Goal: Task Accomplishment & Management: Manage account settings

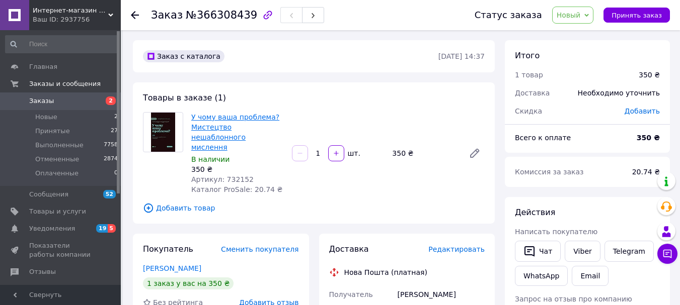
click at [224, 122] on link "У чому ваша проблема? Мистецтво нешаблонного мислення" at bounding box center [235, 132] width 88 height 38
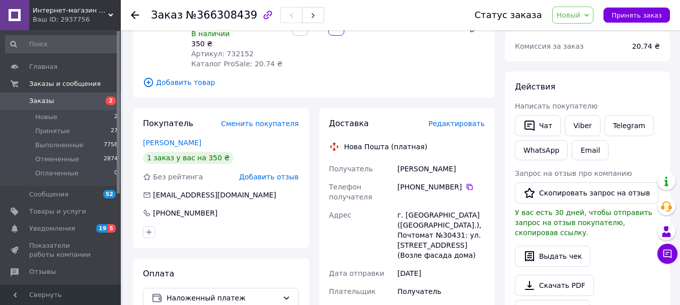
scroll to position [134, 0]
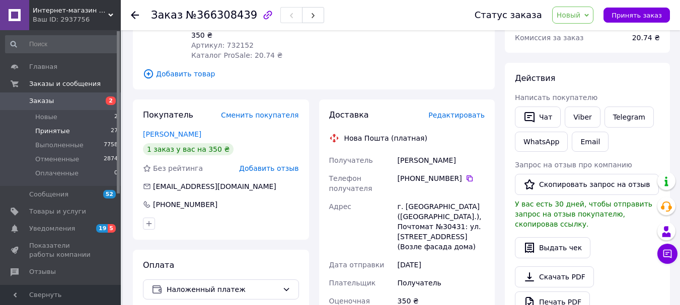
click at [57, 131] on span "Принятые" at bounding box center [52, 131] width 35 height 9
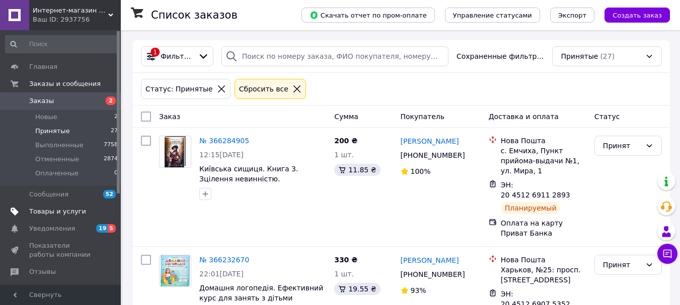
click at [47, 211] on span "Товары и услуги" at bounding box center [57, 211] width 57 height 9
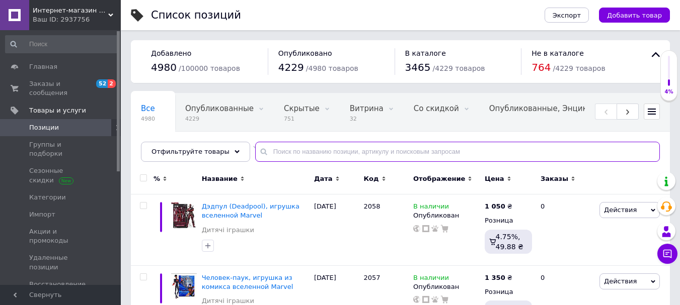
click at [276, 150] on input "text" at bounding box center [457, 152] width 405 height 20
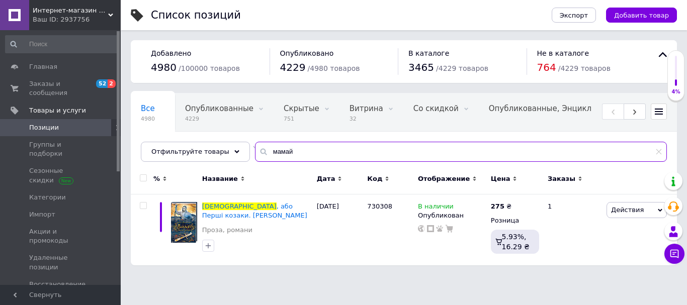
type input "мамай"
